Goal: Information Seeking & Learning: Check status

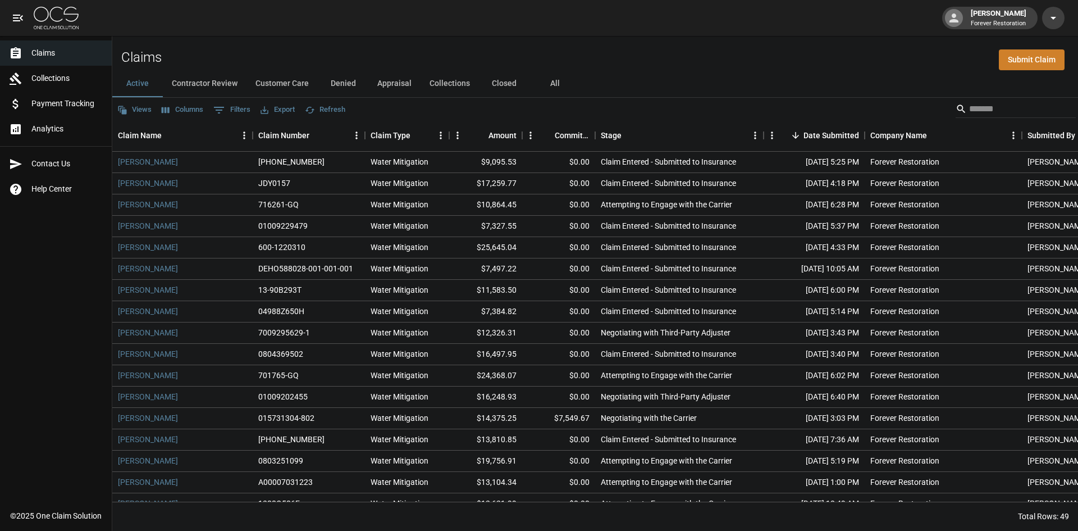
click at [295, 80] on button "Customer Care" at bounding box center [282, 83] width 71 height 27
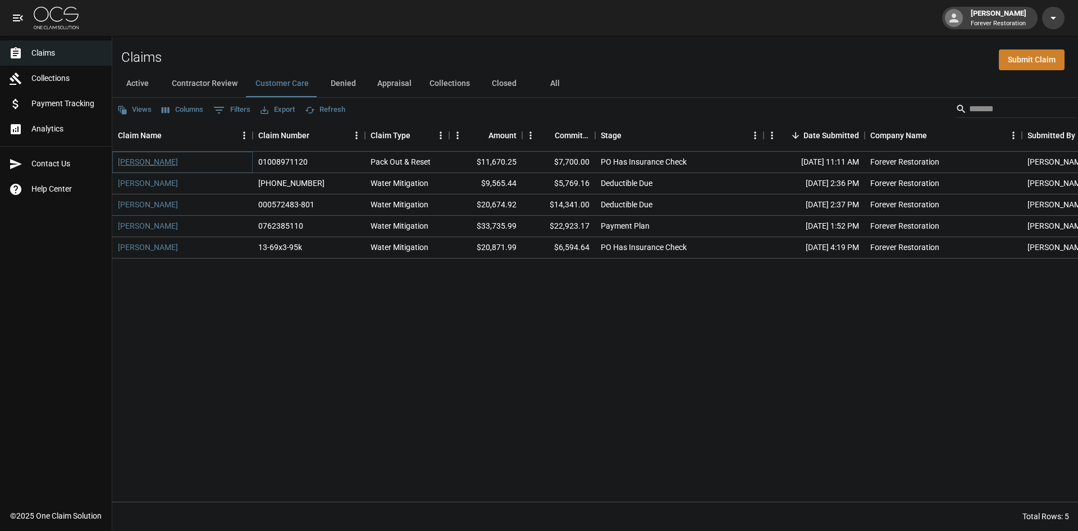
click at [141, 163] on link "[PERSON_NAME]" at bounding box center [148, 161] width 60 height 11
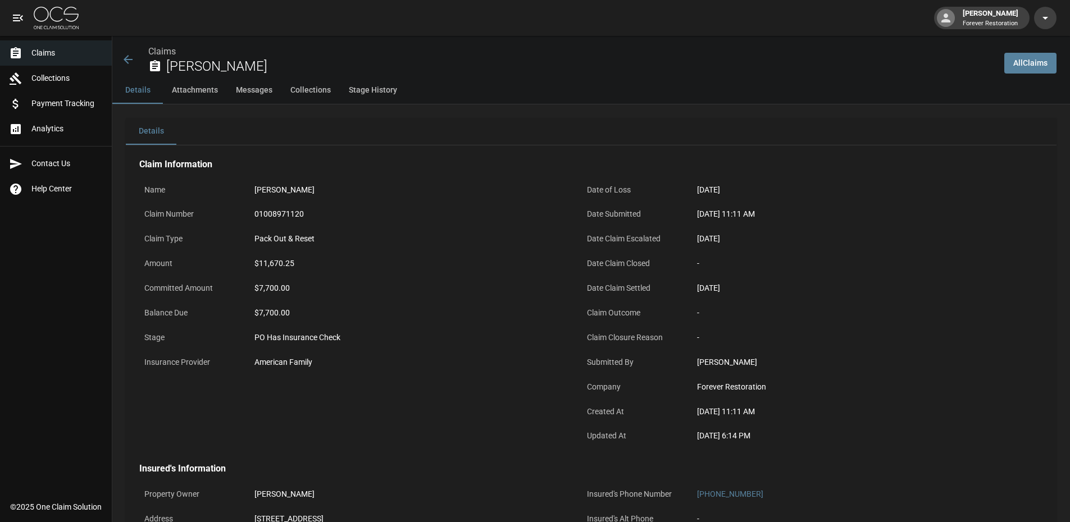
click at [128, 58] on icon at bounding box center [127, 59] width 13 height 13
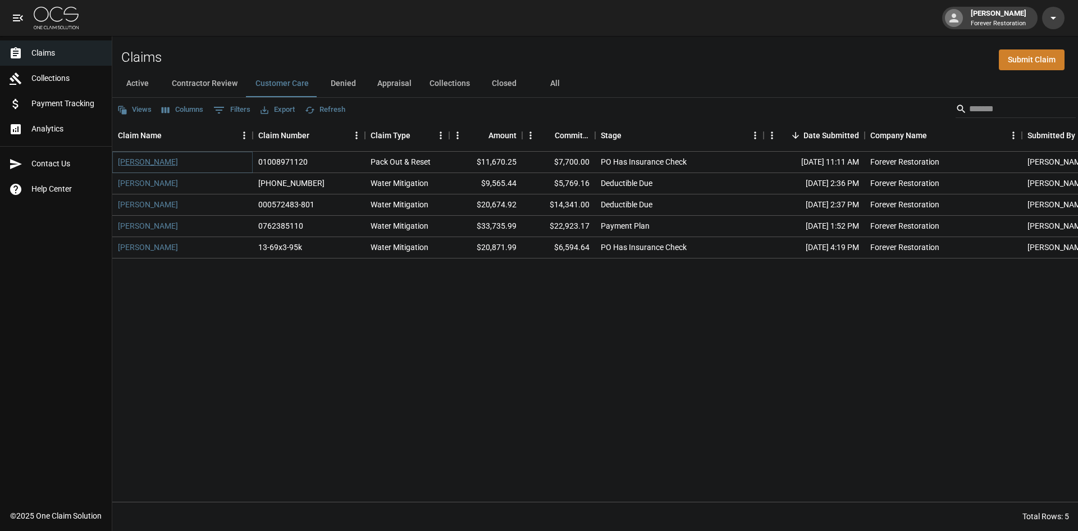
click at [145, 162] on link "[PERSON_NAME]" at bounding box center [148, 161] width 60 height 11
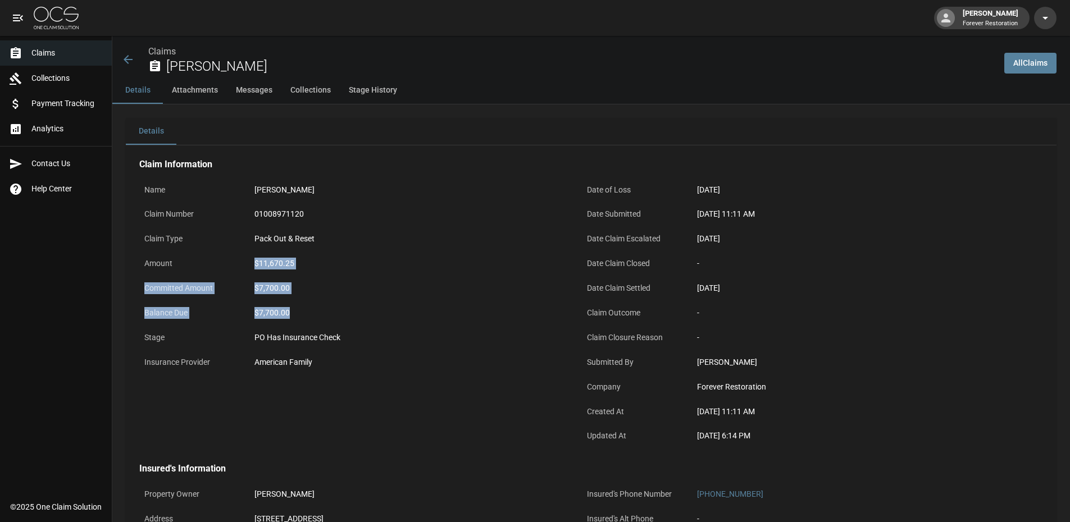
drag, startPoint x: 299, startPoint y: 311, endPoint x: 248, endPoint y: 264, distance: 70.0
click at [248, 264] on div "Name [PERSON_NAME] Claim Number 01008971120 Claim Type Pack Out & Reset Amount …" at bounding box center [347, 308] width 443 height 285
click at [312, 263] on div "$11,670.25" at bounding box center [408, 264] width 309 height 12
click at [124, 53] on icon at bounding box center [127, 59] width 13 height 13
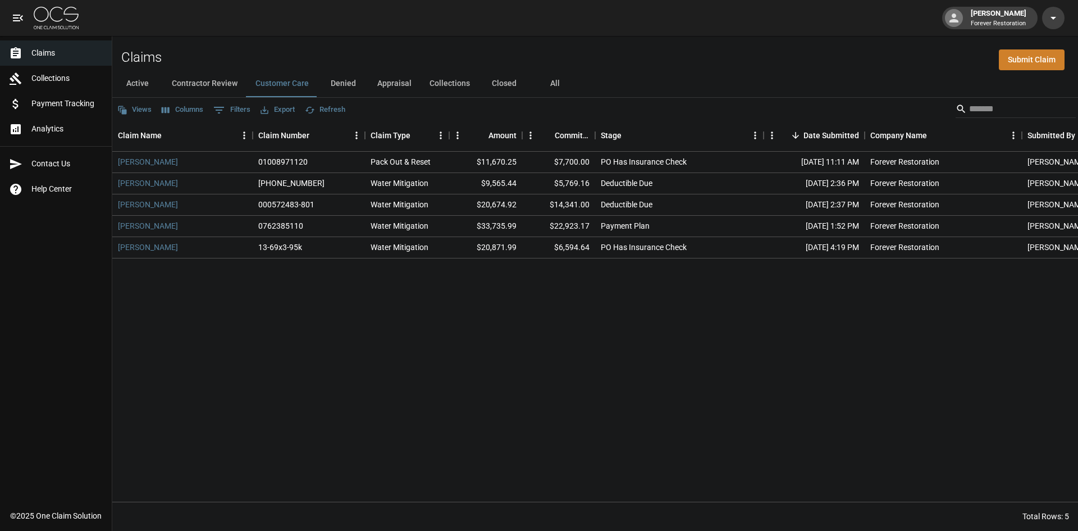
click at [356, 85] on button "Denied" at bounding box center [343, 83] width 51 height 27
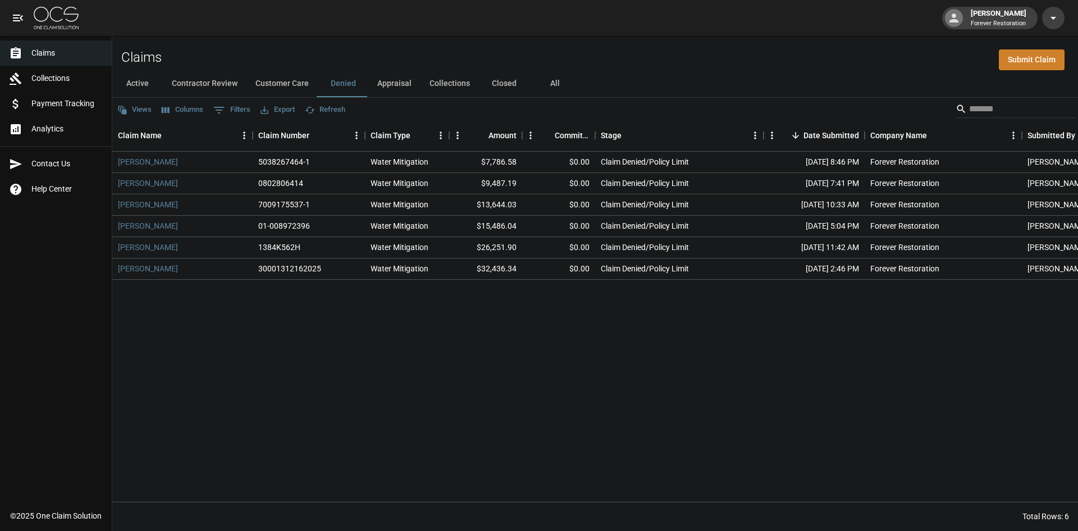
click at [142, 80] on button "Active" at bounding box center [137, 83] width 51 height 27
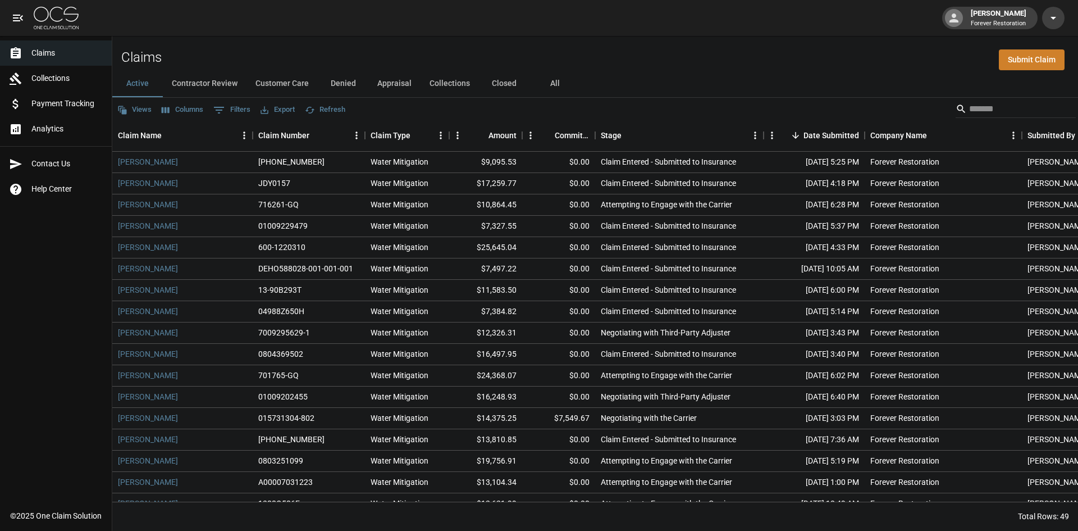
click at [302, 81] on button "Customer Care" at bounding box center [282, 83] width 71 height 27
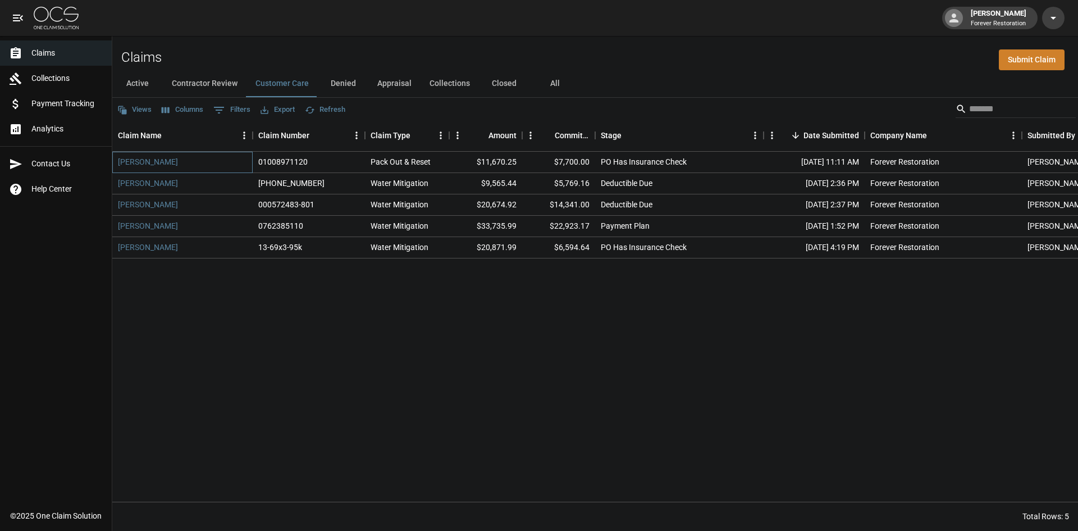
click at [113, 157] on div "[PERSON_NAME]" at bounding box center [182, 162] width 140 height 21
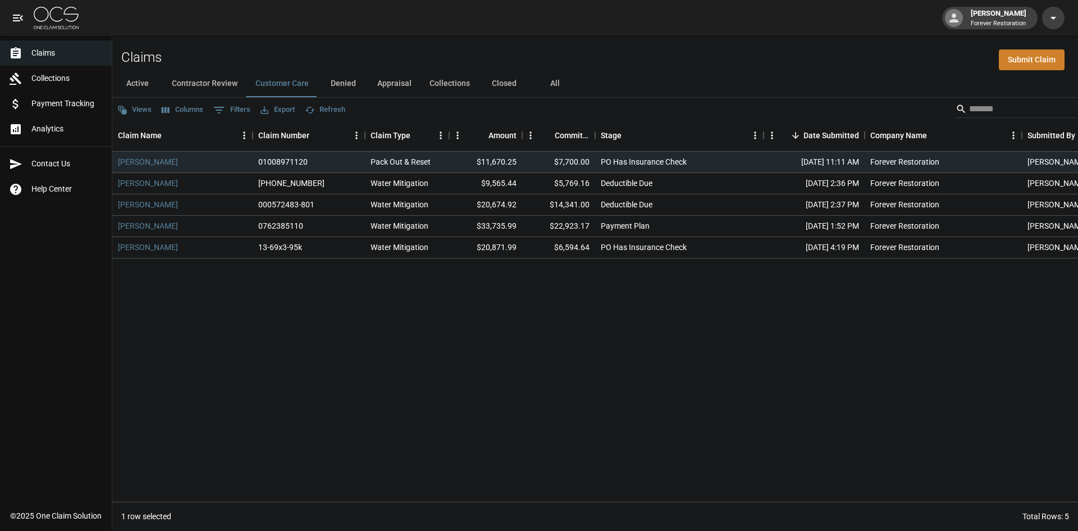
click at [66, 266] on div "Claims Collections Payment Tracking Analytics Contact Us Help Center" at bounding box center [56, 251] width 112 height 503
click at [116, 204] on div "[PERSON_NAME]" at bounding box center [182, 204] width 140 height 21
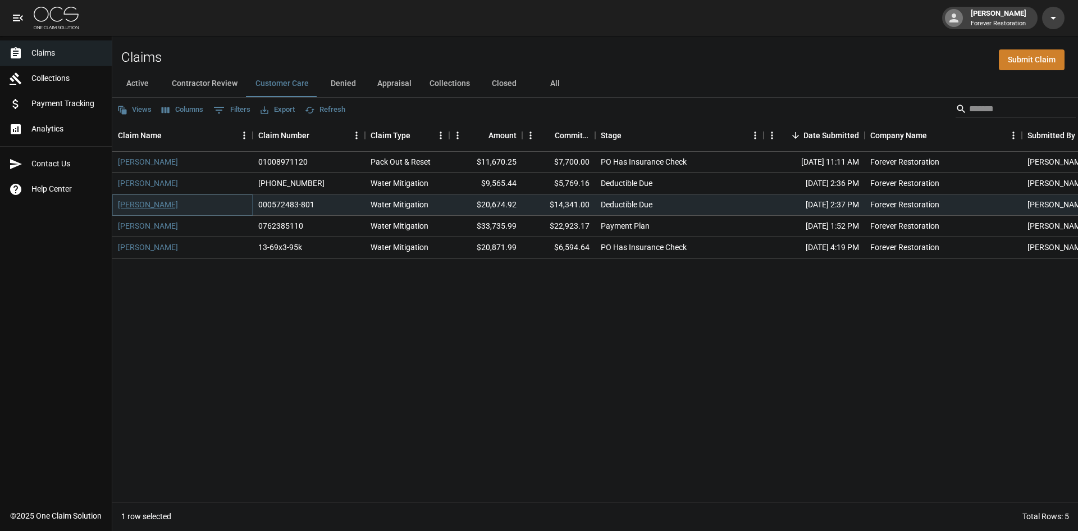
click at [118, 203] on link "[PERSON_NAME]" at bounding box center [148, 204] width 60 height 11
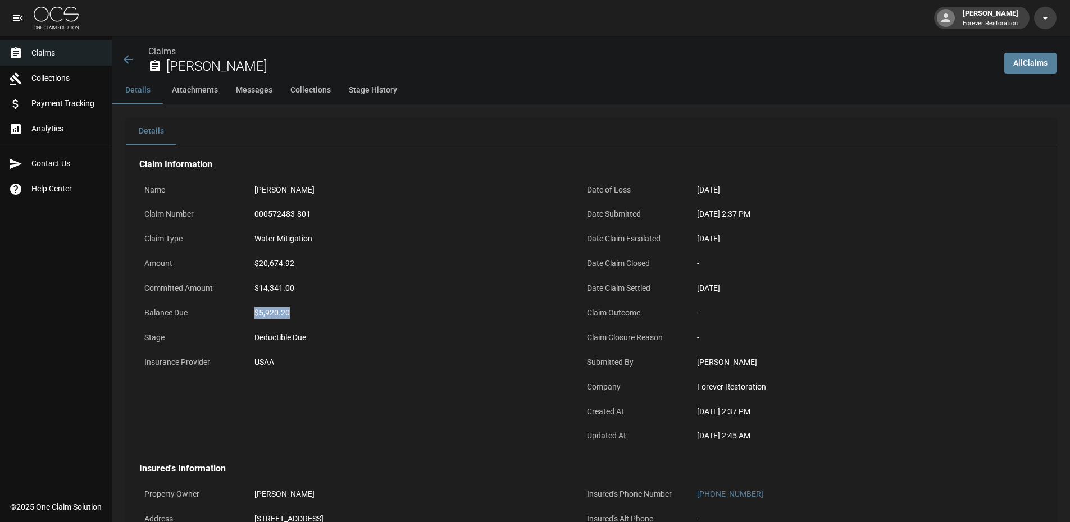
drag, startPoint x: 292, startPoint y: 315, endPoint x: 248, endPoint y: 308, distance: 44.3
click at [248, 309] on div "Balance Due $5,920.20" at bounding box center [353, 314] width 429 height 25
click at [302, 318] on div "$5,920.20" at bounding box center [408, 313] width 309 height 12
